Goal: Information Seeking & Learning: Learn about a topic

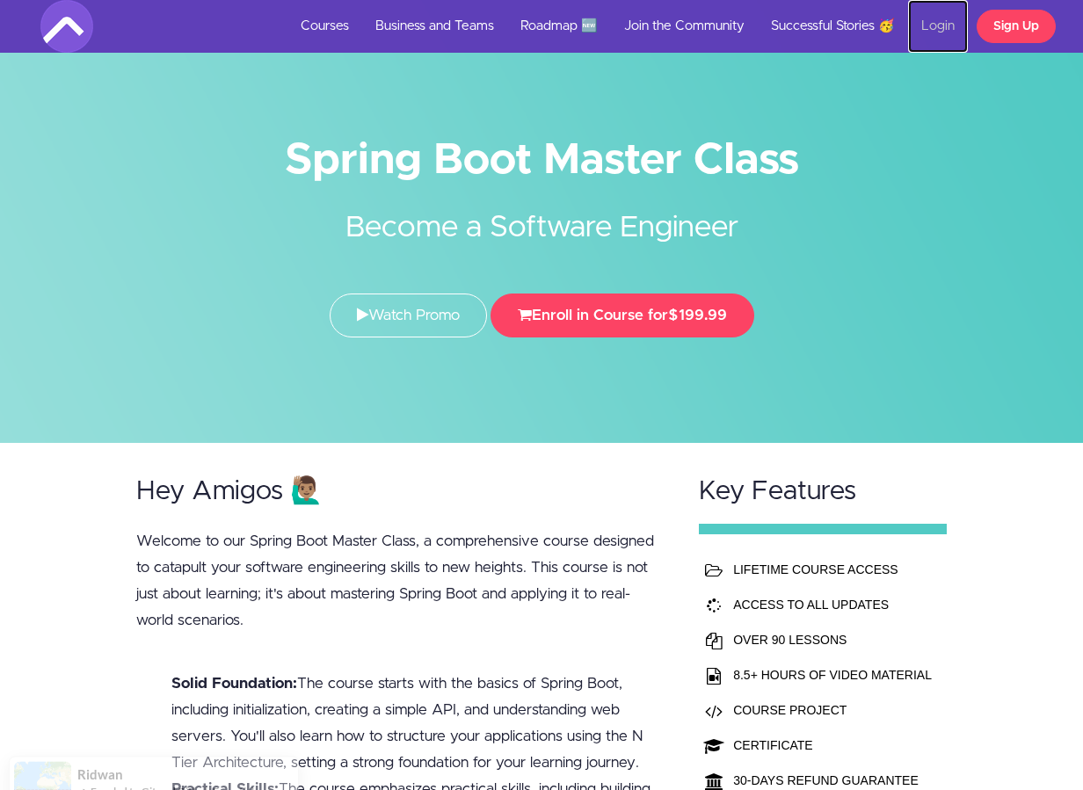
click at [946, 29] on link "Login" at bounding box center [938, 26] width 60 height 53
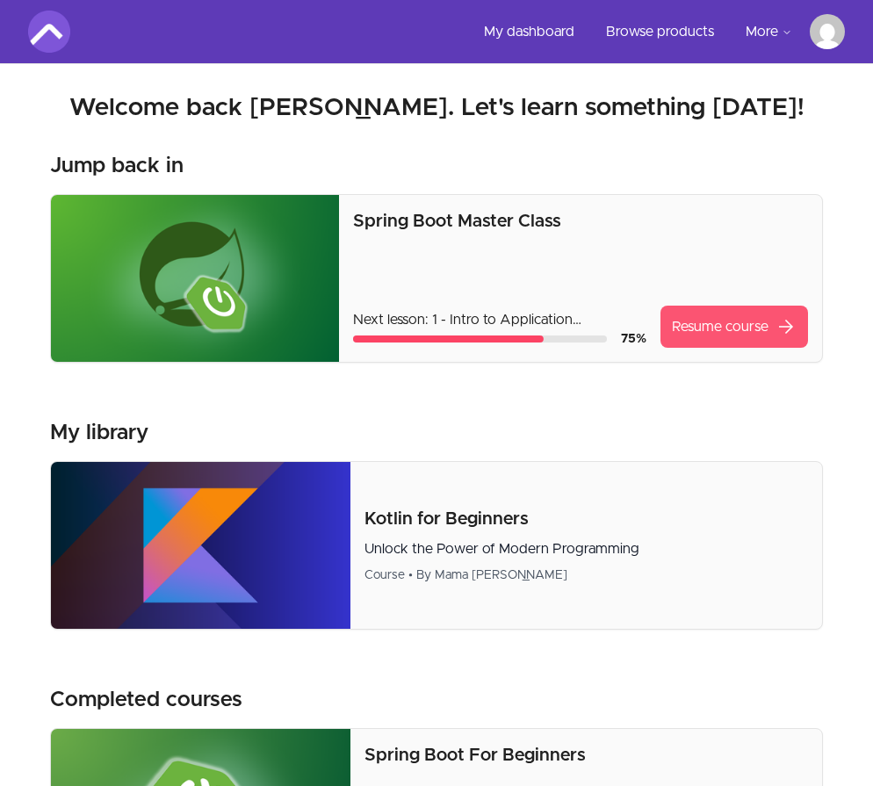
click at [673, 311] on link "Resume course arrow_forward" at bounding box center [735, 327] width 148 height 42
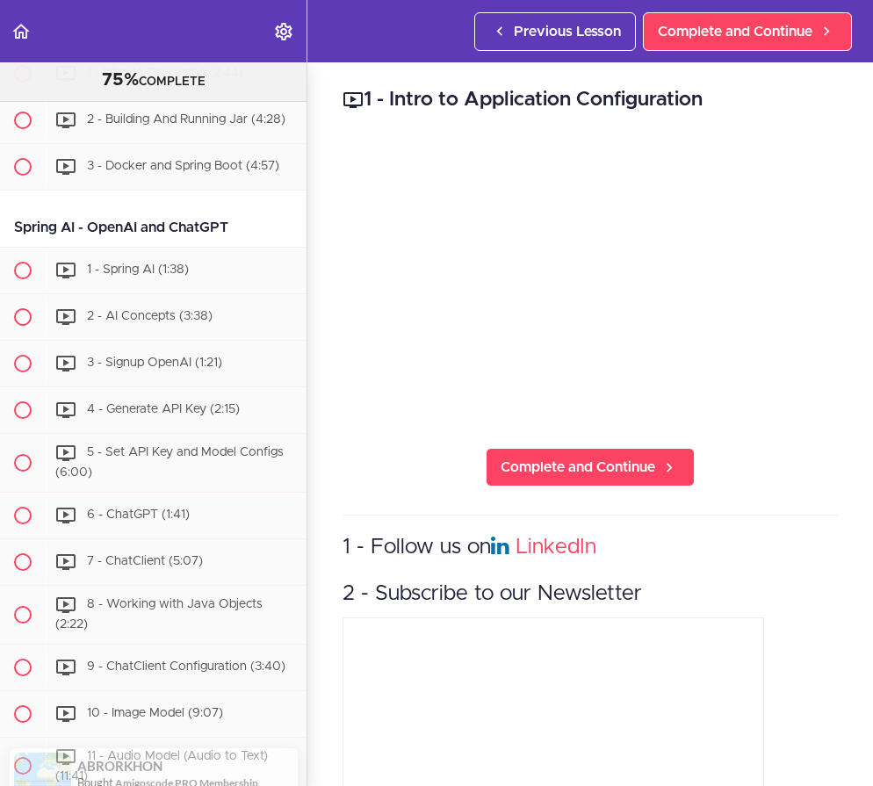
scroll to position [8120, 0]
